Goal: Information Seeking & Learning: Find specific fact

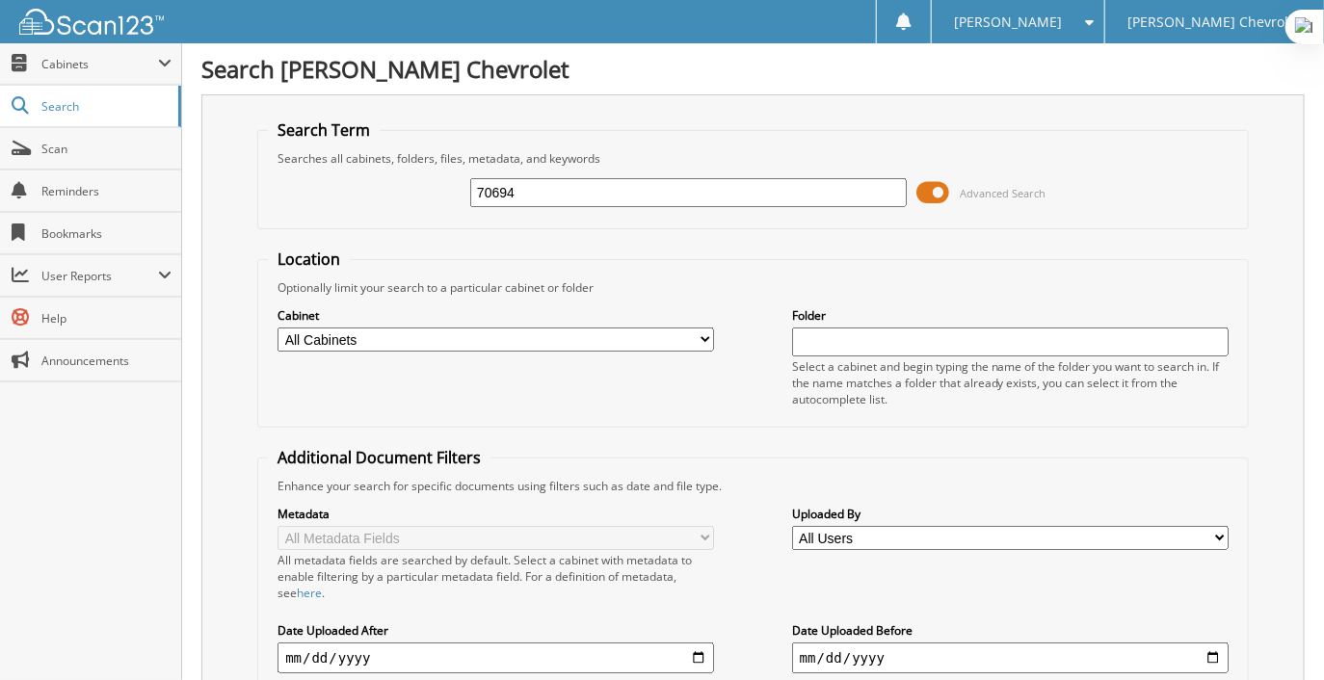
drag, startPoint x: 541, startPoint y: 191, endPoint x: 321, endPoint y: 177, distance: 221.0
click at [321, 176] on div "70694 Advanced Search" at bounding box center [753, 193] width 970 height 52
type input "76885"
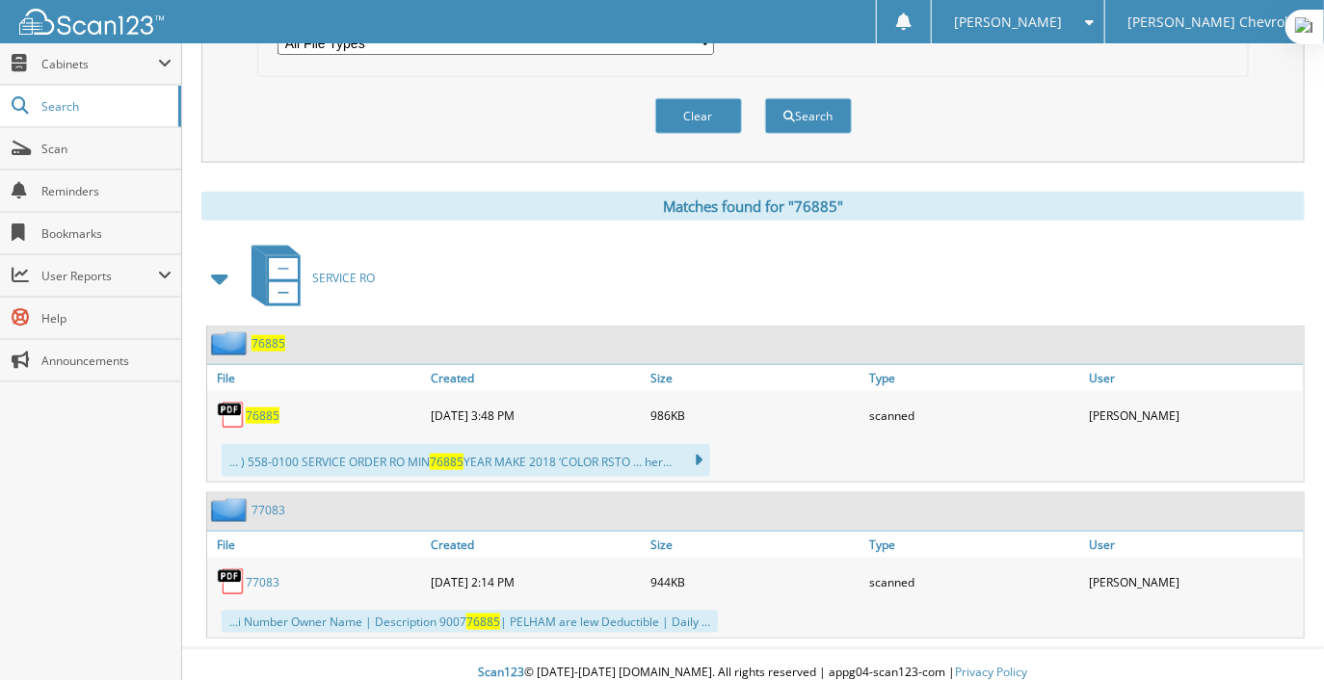
click at [269, 407] on span "76885" at bounding box center [263, 415] width 34 height 16
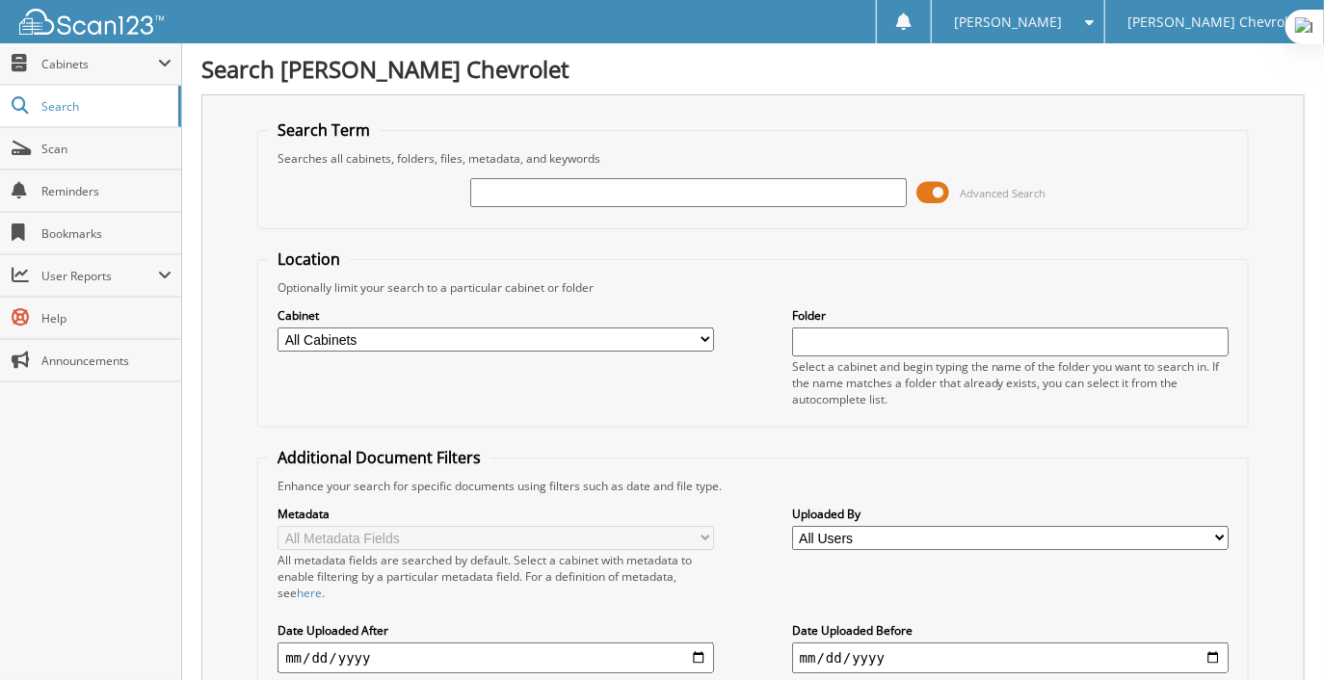
click at [625, 193] on input "text" at bounding box center [688, 192] width 436 height 29
type input "80686"
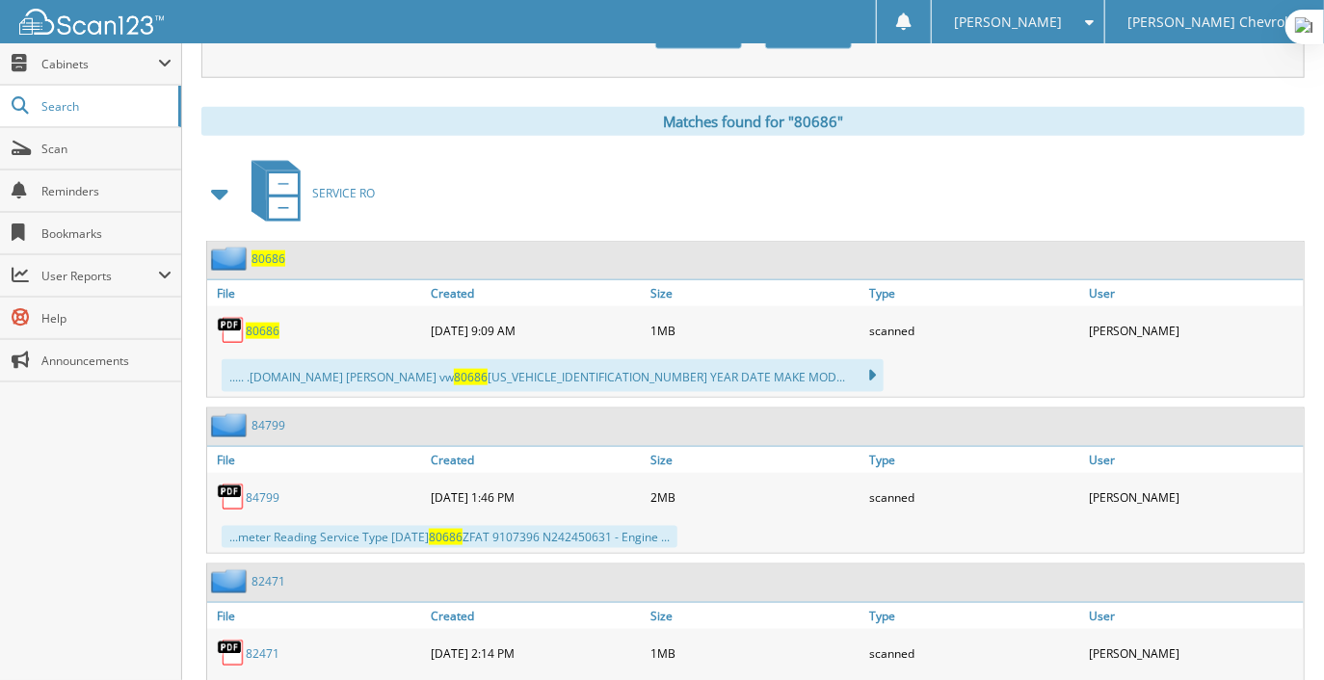
scroll to position [840, 0]
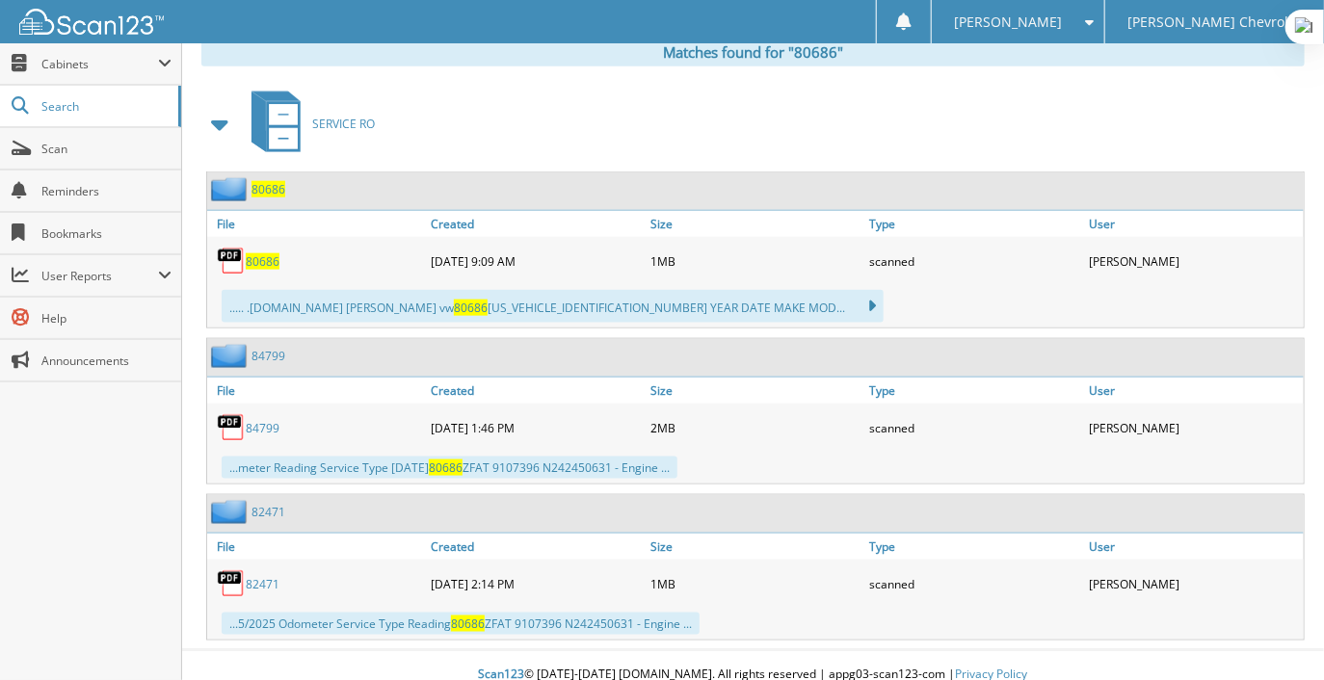
click at [267, 253] on span "80686" at bounding box center [263, 261] width 34 height 16
click at [65, 119] on link "Search" at bounding box center [90, 106] width 181 height 41
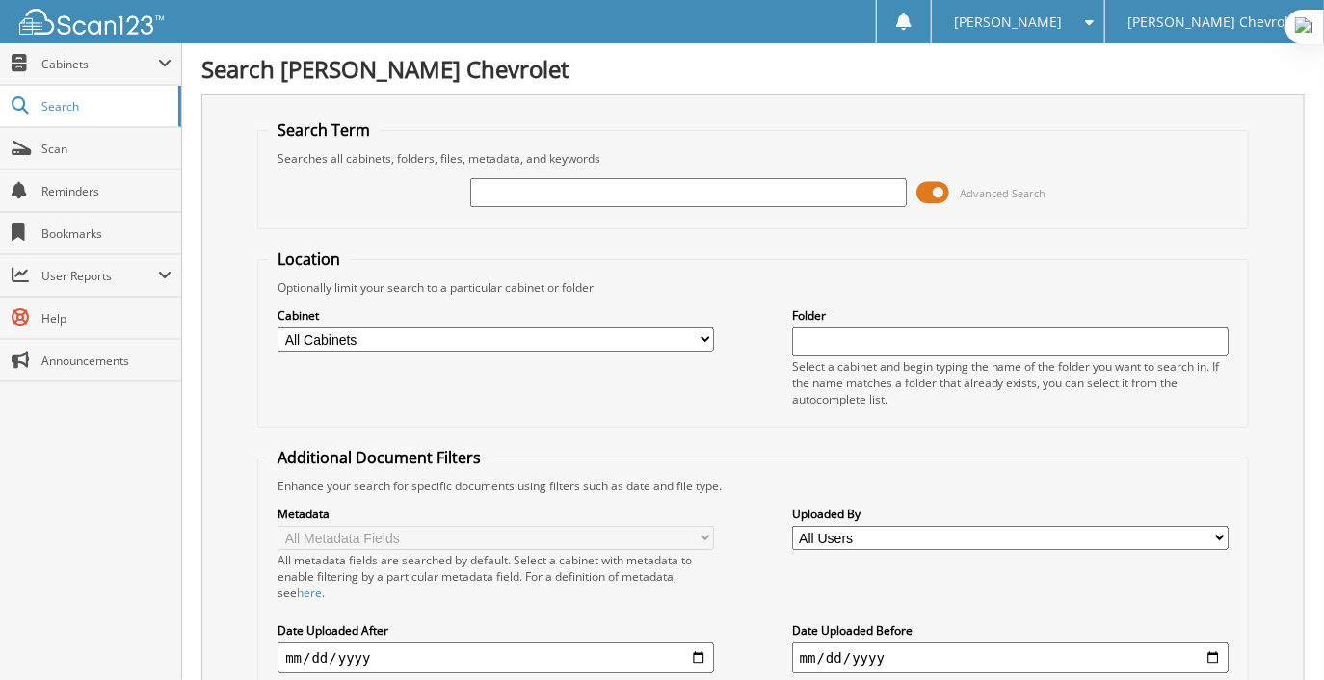
click at [647, 181] on input "text" at bounding box center [688, 192] width 436 height 29
type input "82471"
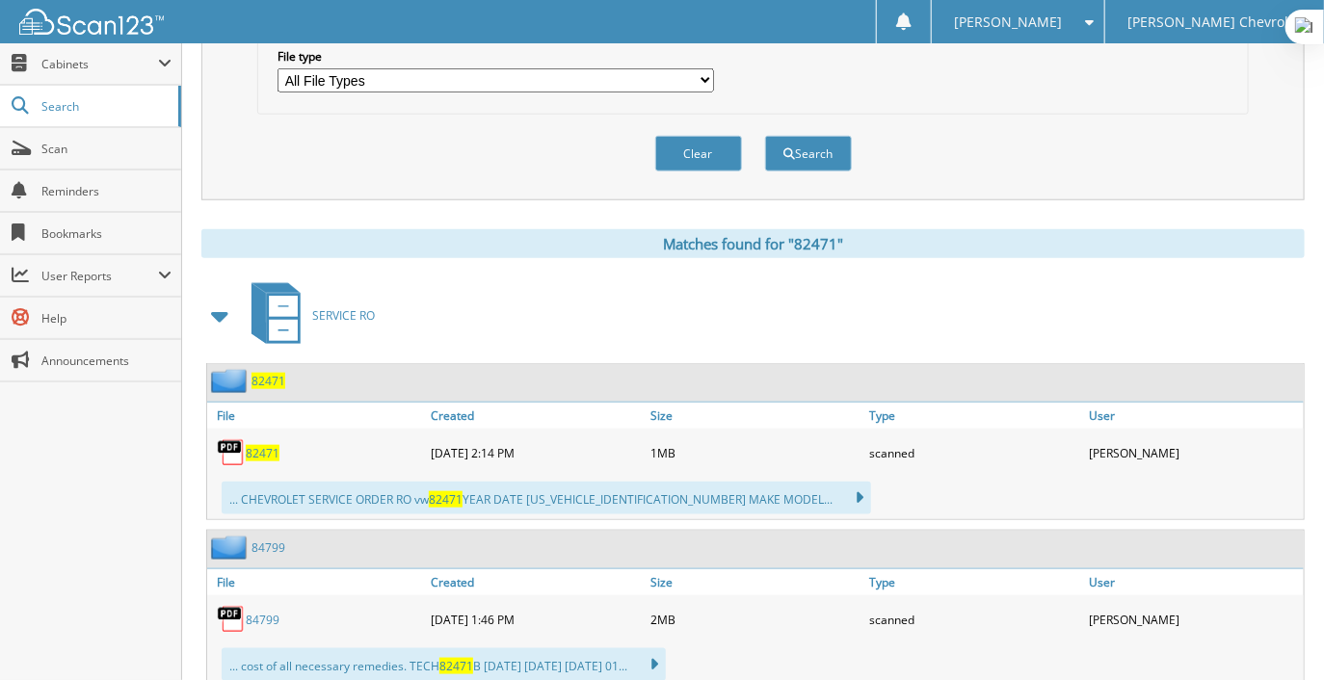
scroll to position [696, 0]
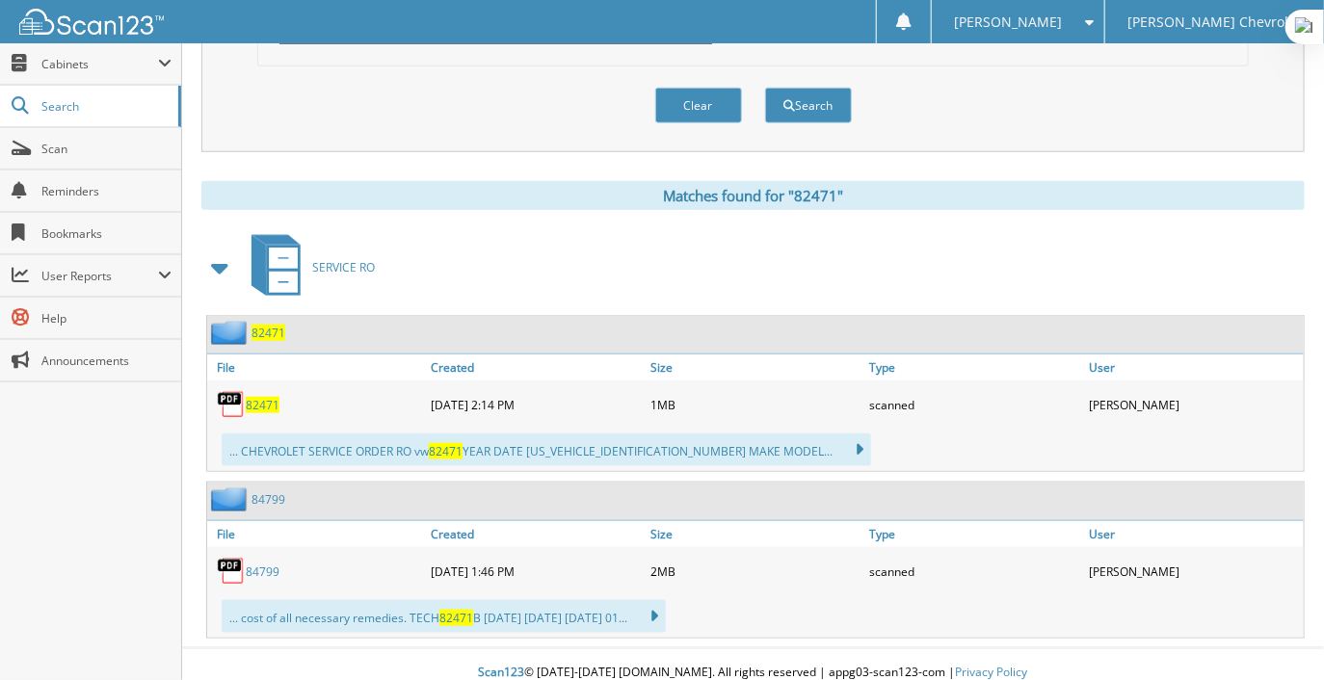
click at [273, 397] on span "82471" at bounding box center [263, 405] width 34 height 16
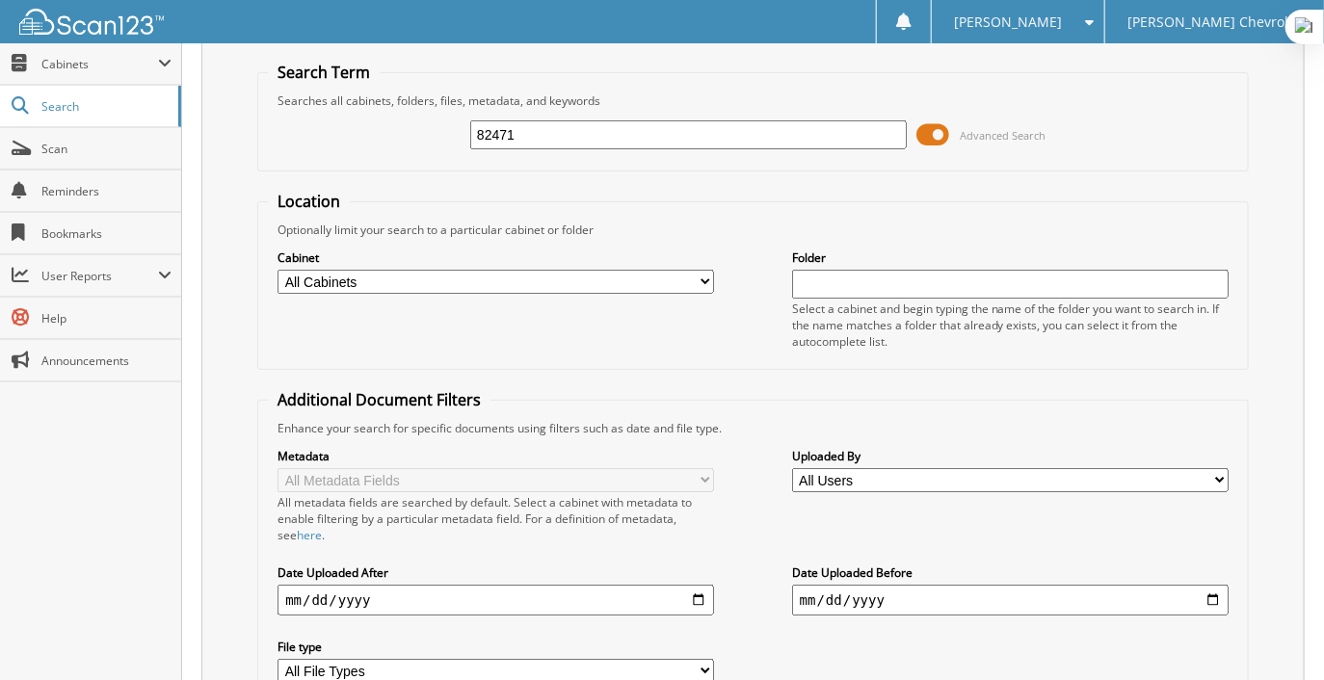
scroll to position [0, 0]
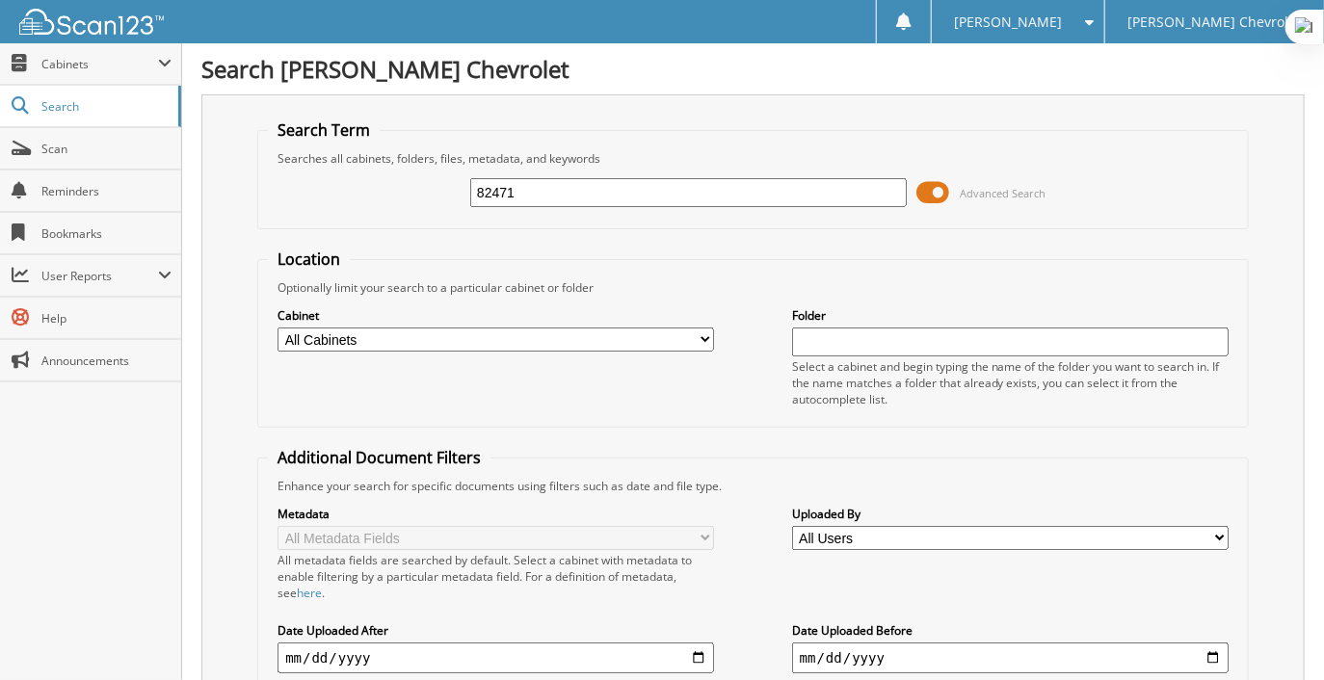
click at [540, 190] on input "82471" at bounding box center [688, 192] width 436 height 29
type input "63446"
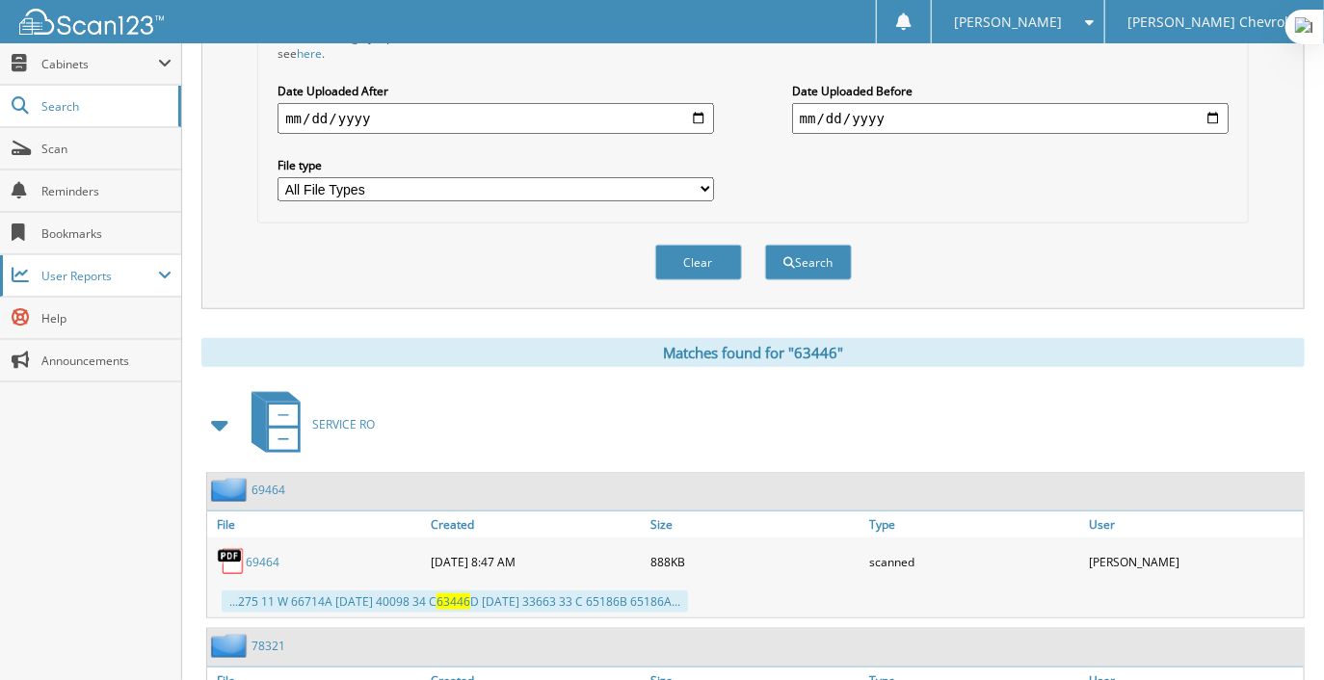
scroll to position [537, 0]
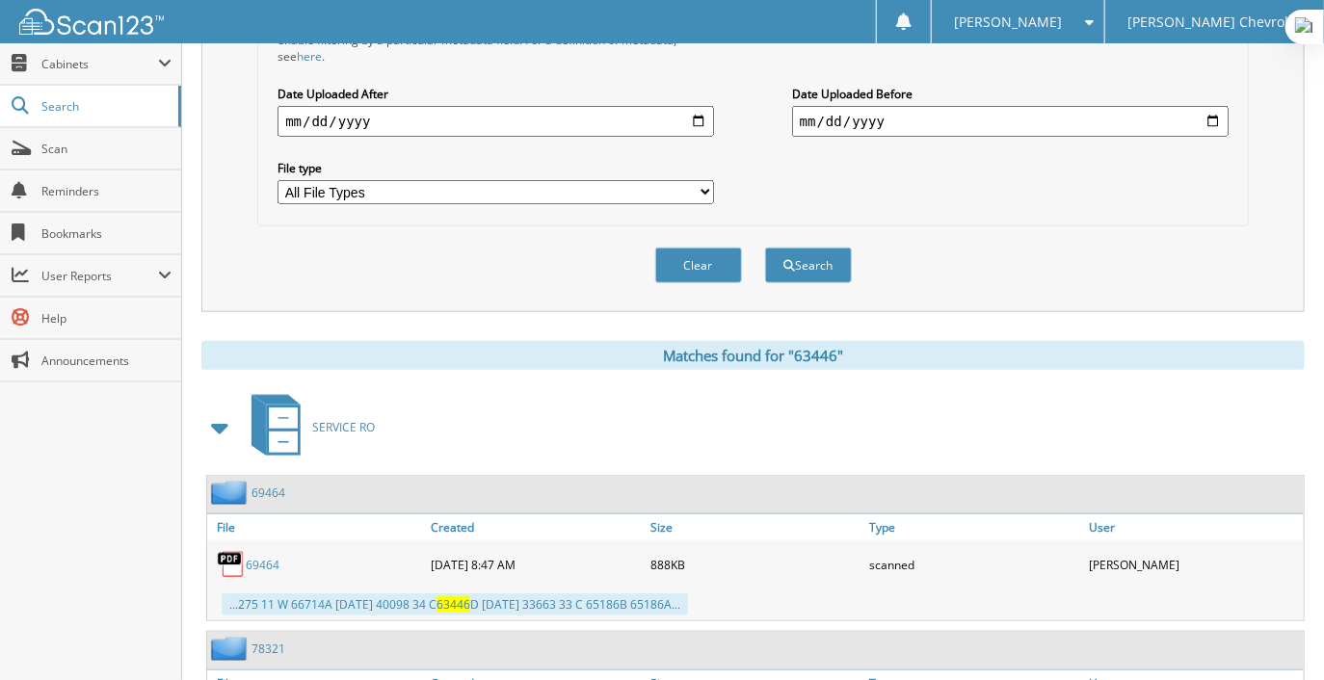
click at [440, 106] on input "date" at bounding box center [495, 121] width 436 height 31
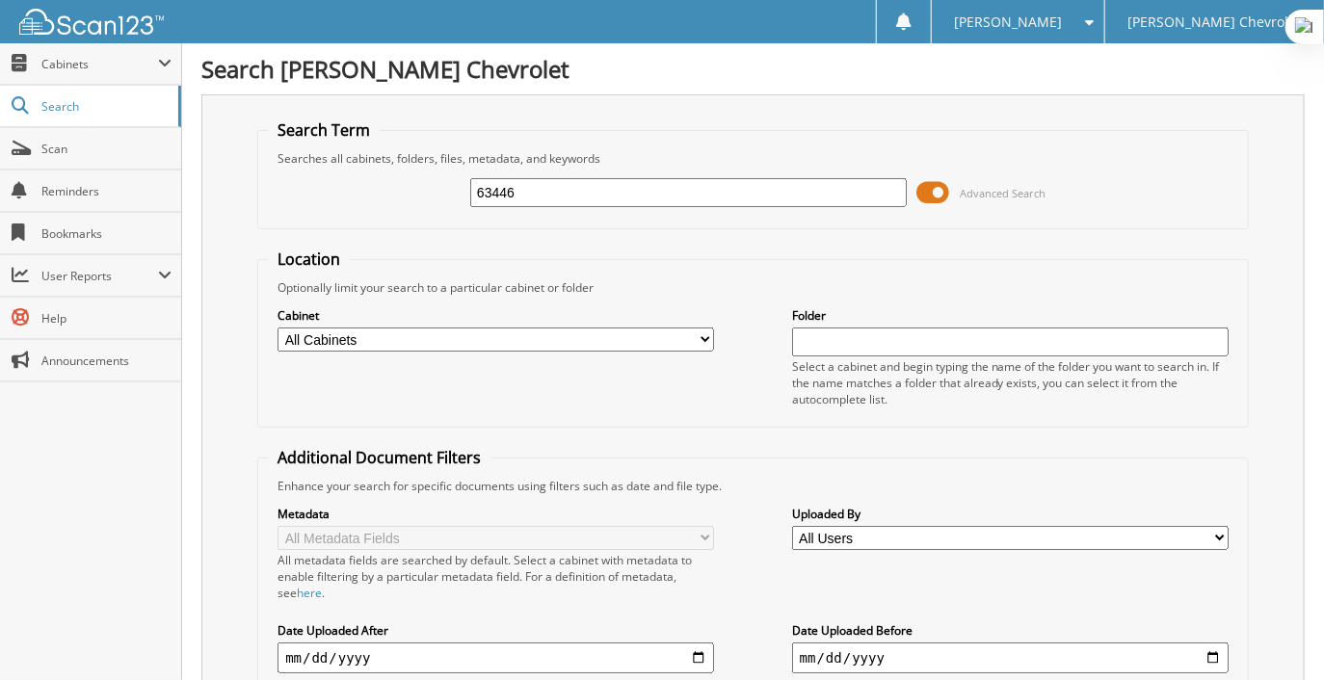
click at [559, 181] on input "63446" at bounding box center [688, 192] width 436 height 29
type input "56437"
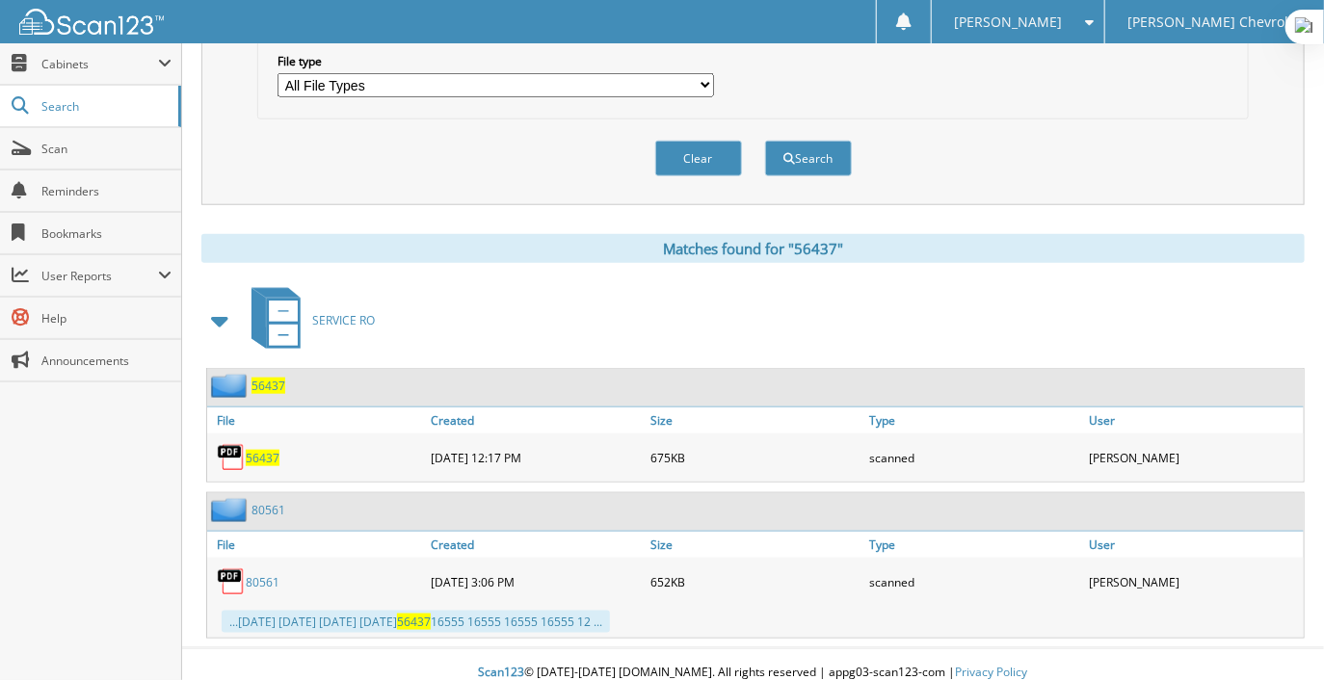
click at [254, 450] on span "56437" at bounding box center [263, 458] width 34 height 16
